Goal: Task Accomplishment & Management: Use online tool/utility

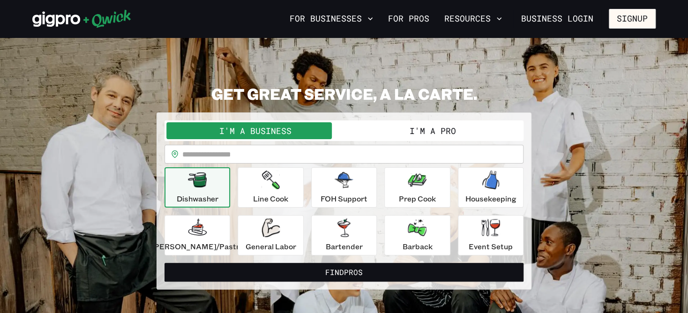
click at [419, 129] on button "I'm a Pro" at bounding box center [433, 130] width 178 height 17
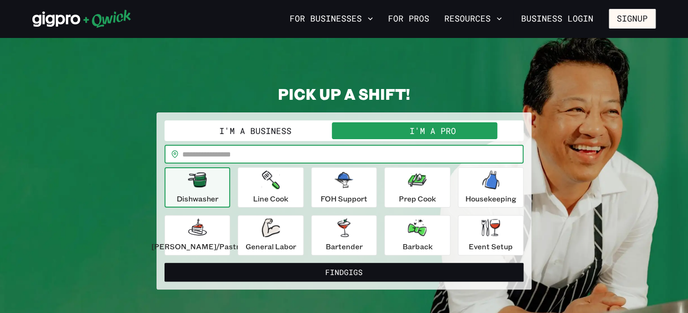
click at [276, 154] on input "text" at bounding box center [352, 154] width 341 height 19
type input "*****"
click at [165, 263] on button "Find Gigs" at bounding box center [344, 272] width 359 height 19
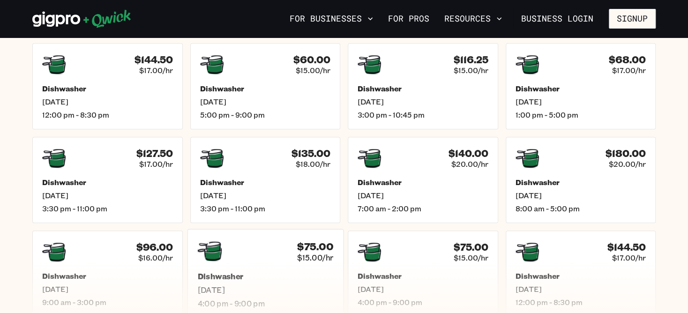
scroll to position [281, 0]
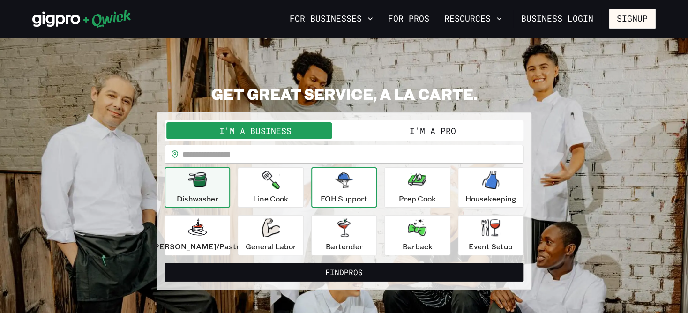
click at [342, 194] on p "FOH Support" at bounding box center [344, 198] width 47 height 11
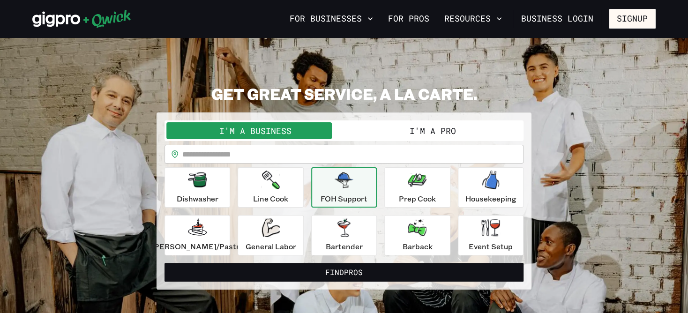
click at [444, 133] on button "I'm a Pro" at bounding box center [433, 130] width 178 height 17
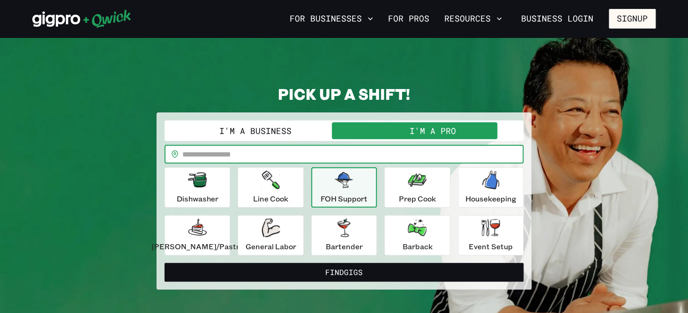
click at [278, 154] on input "text" at bounding box center [352, 154] width 341 height 19
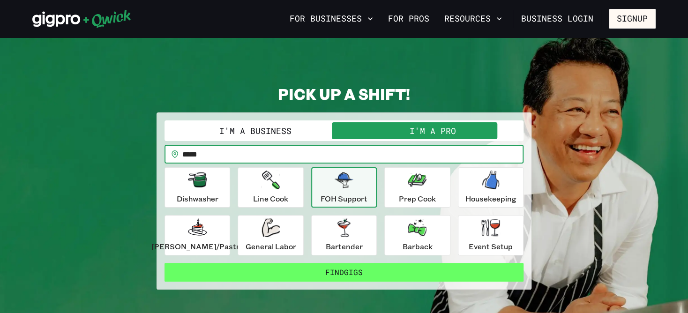
type input "*****"
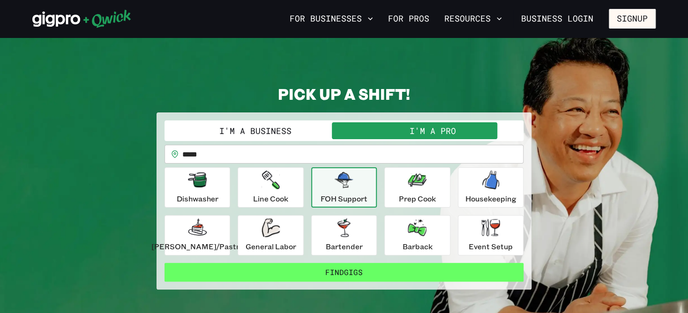
click at [356, 268] on button "Find Gigs" at bounding box center [344, 272] width 359 height 19
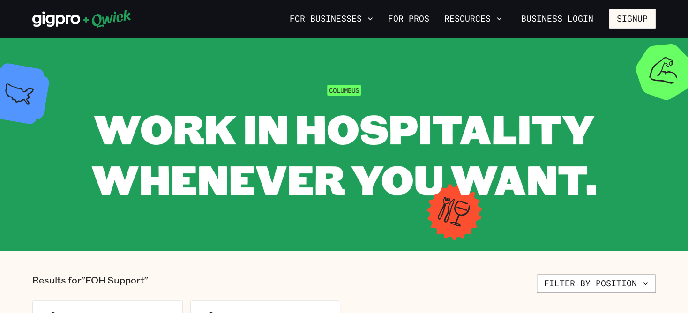
scroll to position [187, 0]
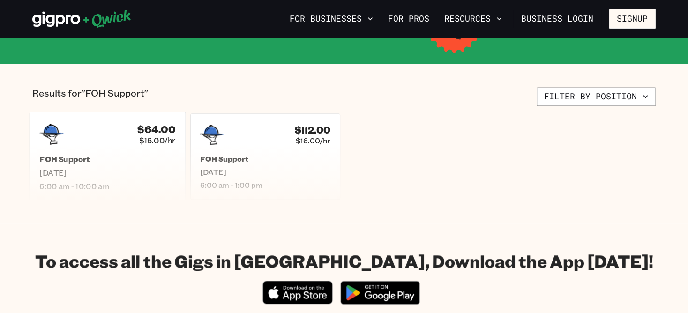
click at [72, 159] on h5 "FOH Support" at bounding box center [107, 159] width 136 height 10
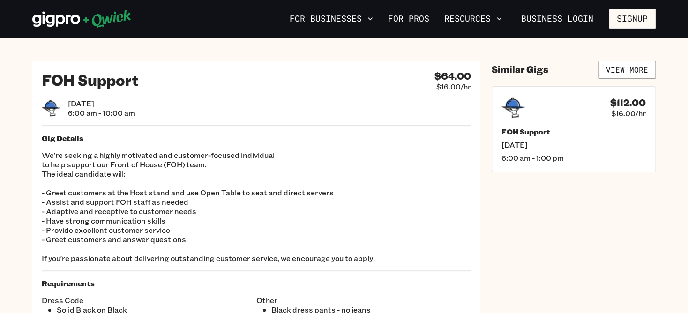
scroll to position [187, 0]
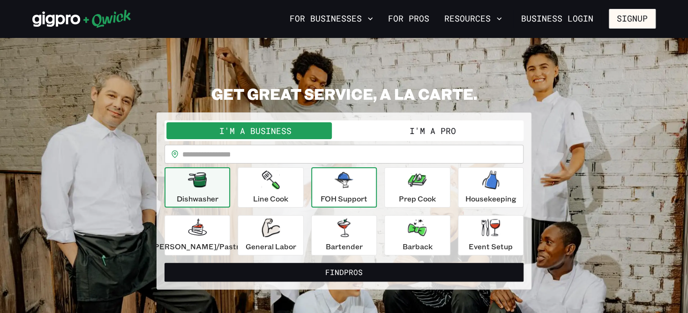
drag, startPoint x: 344, startPoint y: 182, endPoint x: 362, endPoint y: 181, distance: 17.4
click at [362, 181] on div "FOH Support" at bounding box center [344, 188] width 47 height 34
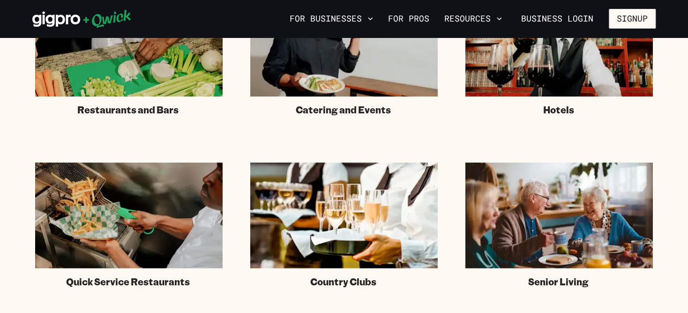
scroll to position [563, 0]
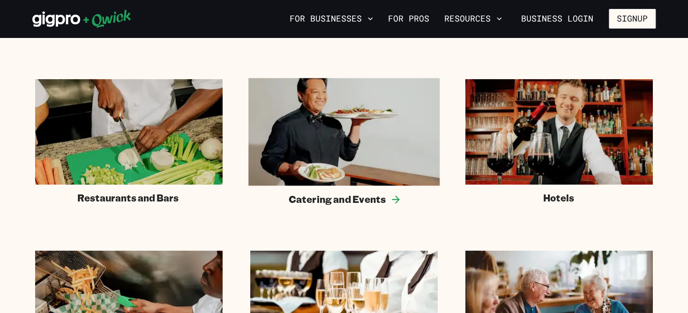
click at [326, 152] on img at bounding box center [344, 132] width 191 height 108
